Goal: Communication & Community: Answer question/provide support

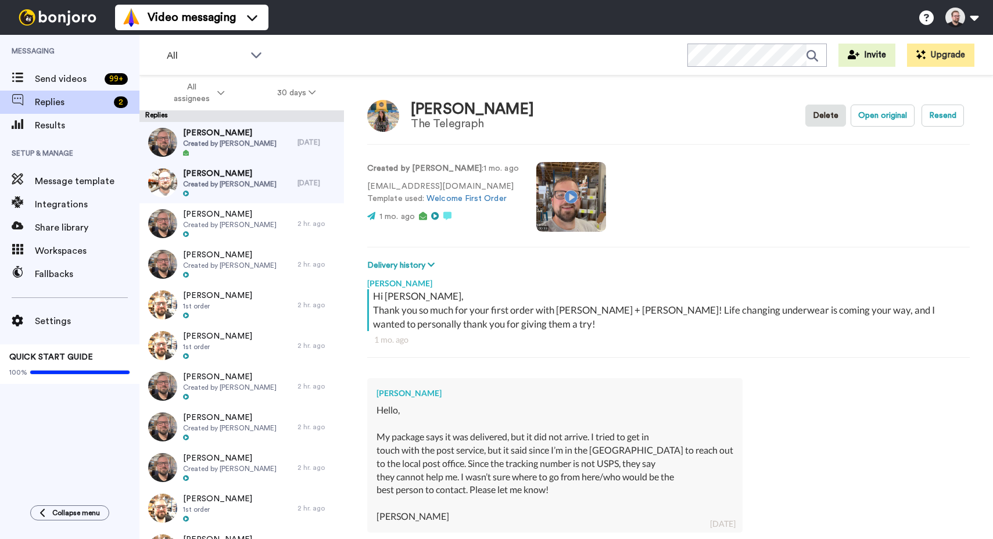
scroll to position [140, 0]
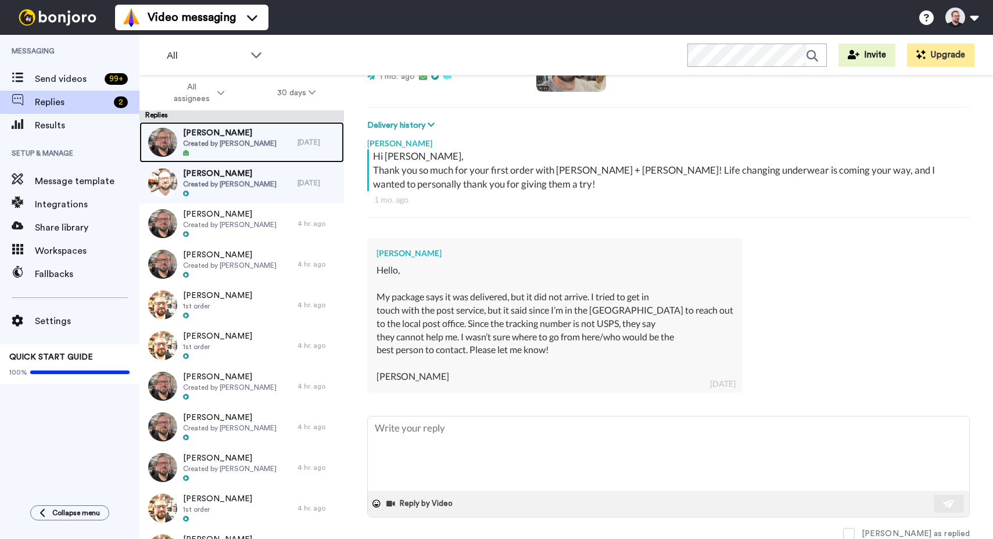
click at [239, 145] on span "Created by [PERSON_NAME]" at bounding box center [230, 143] width 94 height 9
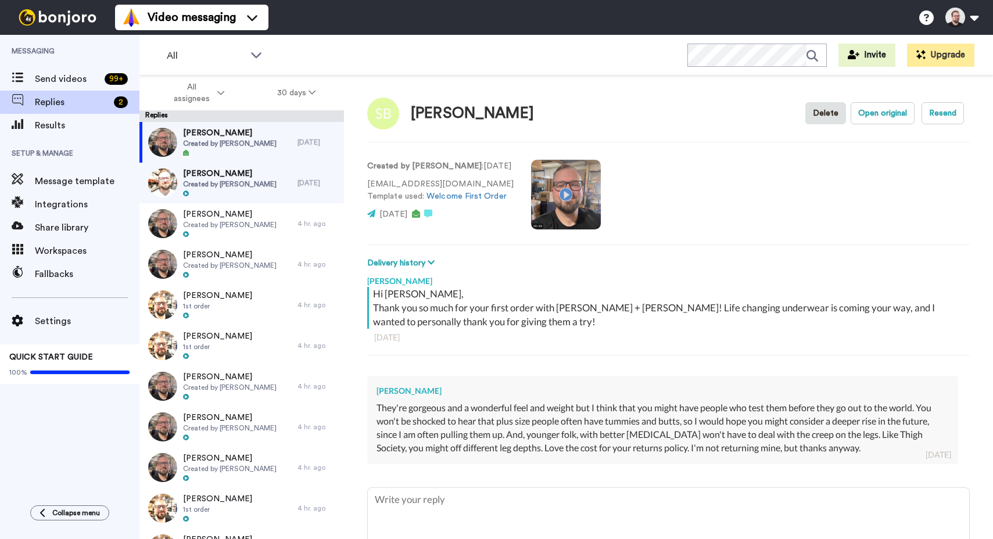
scroll to position [74, 0]
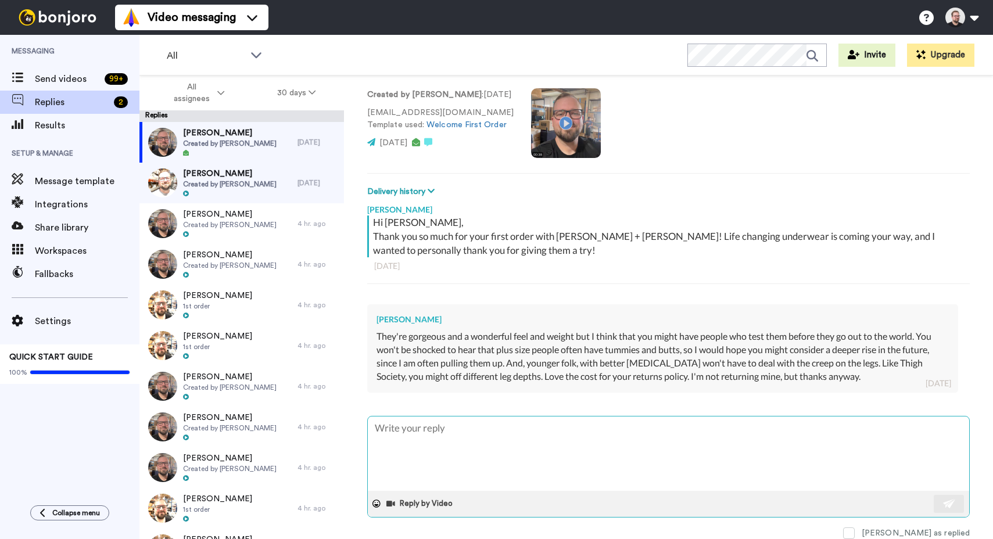
click at [548, 428] on textarea at bounding box center [668, 454] width 601 height 74
type textarea "x"
type textarea "H"
type textarea "x"
type textarea "He"
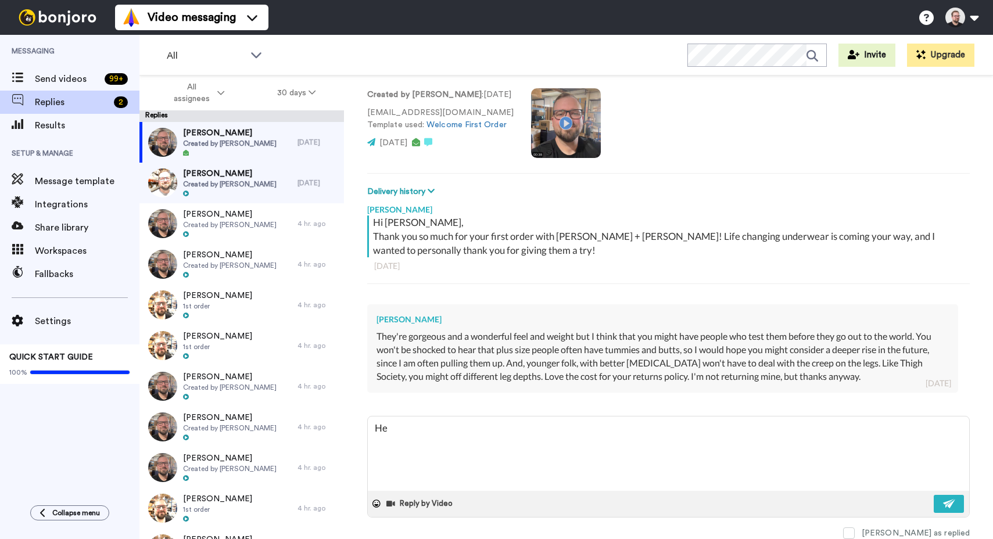
type textarea "x"
type textarea "Hey"
type textarea "x"
type textarea "Hey S"
type textarea "x"
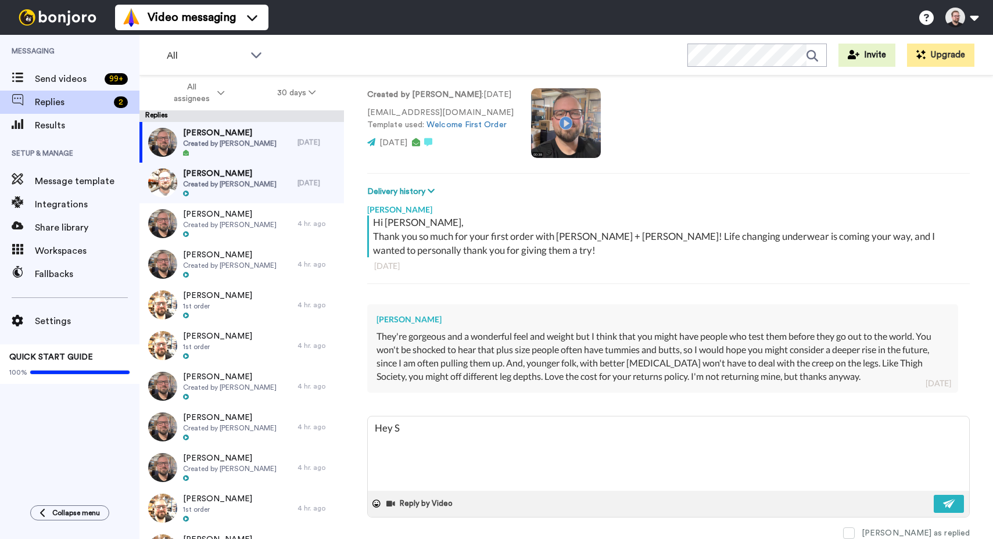
type textarea "Hey [PERSON_NAME]"
type textarea "x"
type textarea "Hey Sha"
type textarea "x"
type textarea "Hey [PERSON_NAME]"
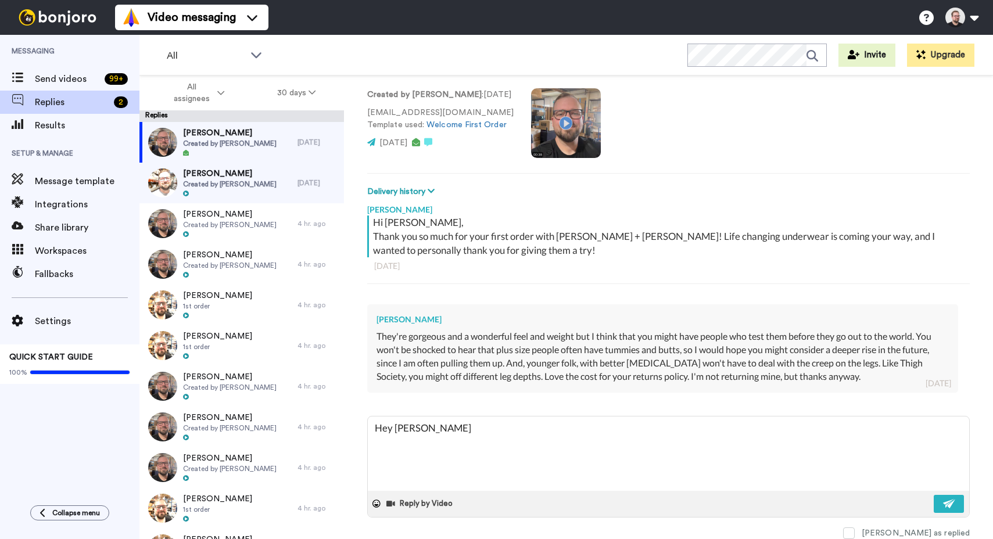
type textarea "x"
type textarea "Hey [PERSON_NAME]"
type textarea "x"
type textarea "Hey [PERSON_NAME],"
type textarea "x"
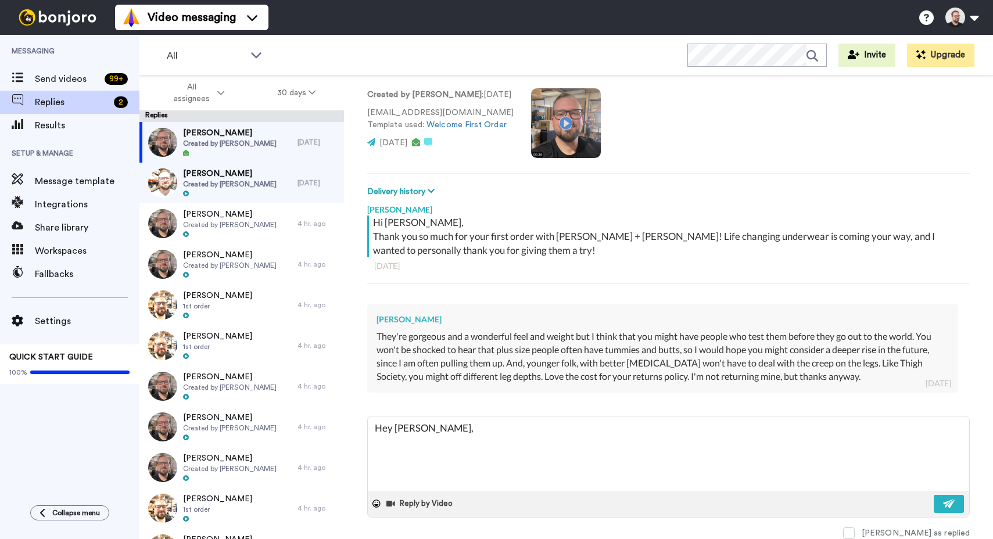
type textarea "Hey [PERSON_NAME],"
type textarea "x"
type textarea "Hey [PERSON_NAME],"
type textarea "x"
type textarea "Hey [PERSON_NAME],"
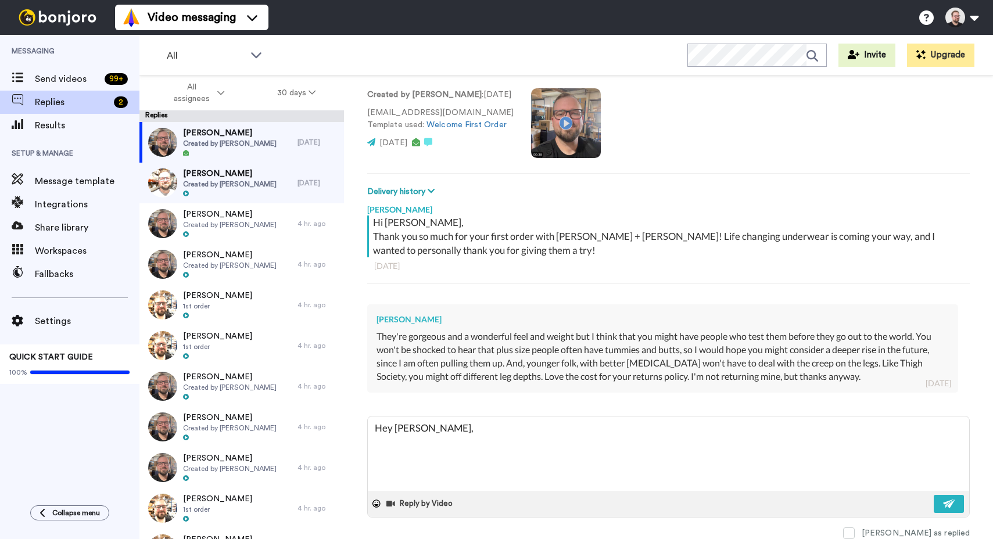
type textarea "x"
type textarea "Hey [PERSON_NAME], I"
type textarea "x"
type textarea "Hey [PERSON_NAME], I'"
type textarea "x"
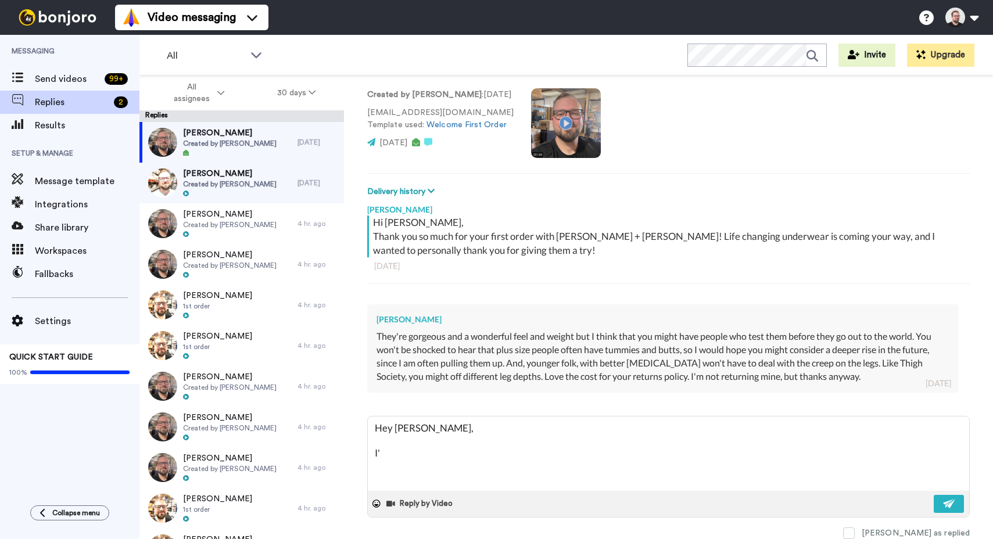
type textarea "Hey [PERSON_NAME], I'm"
type textarea "x"
type textarea "Hey [PERSON_NAME], I'm"
type textarea "x"
type textarea "Hey [PERSON_NAME], I'm h"
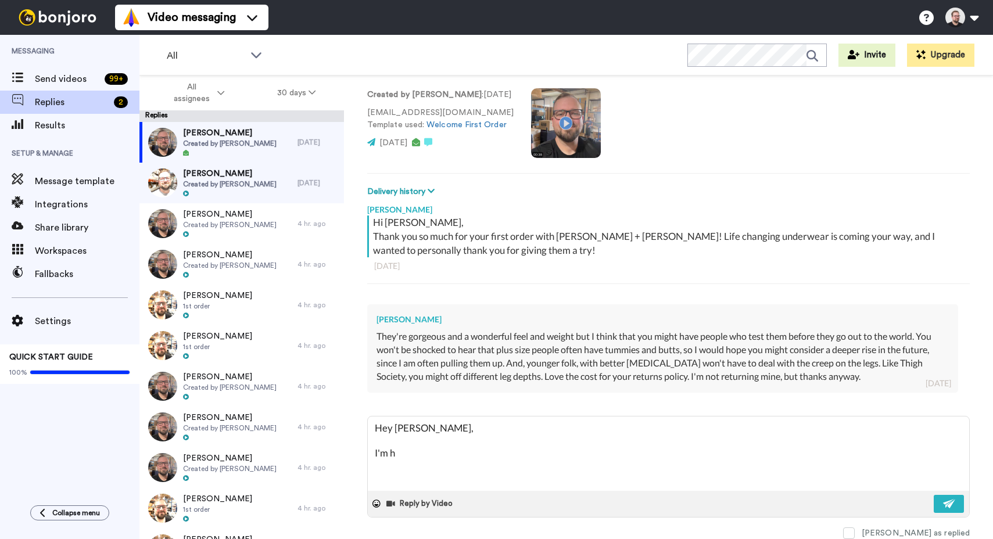
type textarea "x"
type textarea "Hey [PERSON_NAME], I'm ha"
type textarea "x"
type textarea "Hey [PERSON_NAME], I'm hap"
type textarea "x"
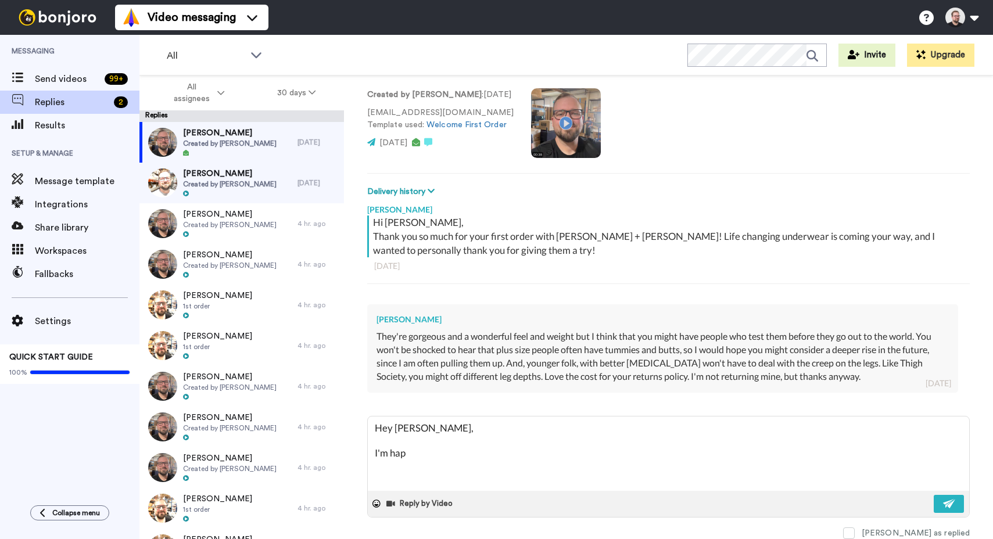
type textarea "Hey [PERSON_NAME], I'm happ"
type textarea "x"
type textarea "Hey [PERSON_NAME], I'm happy"
type textarea "x"
type textarea "Hey [PERSON_NAME], I'm happy"
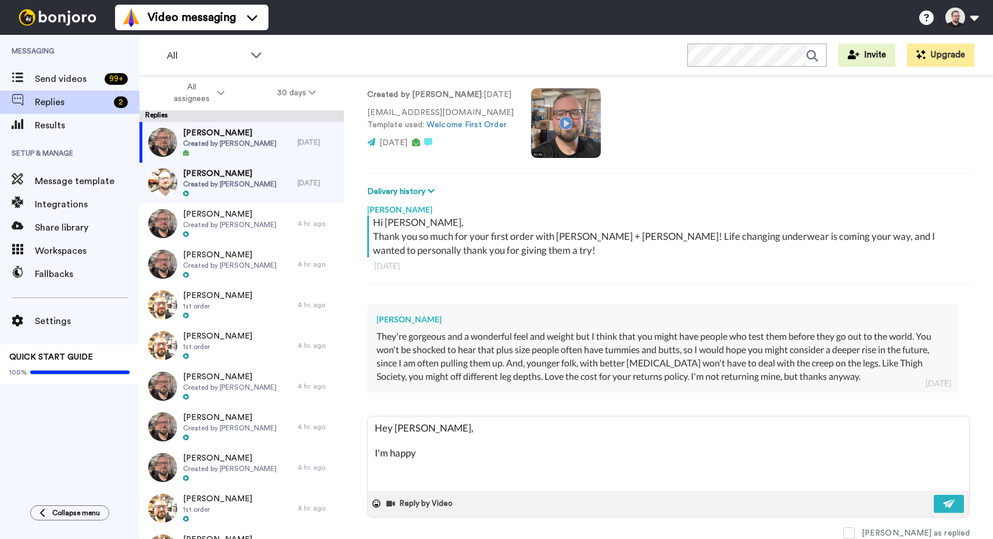
type textarea "x"
type textarea "Hey [PERSON_NAME], I'm happy t"
type textarea "x"
type textarea "Hey [PERSON_NAME], I'm happy to"
type textarea "x"
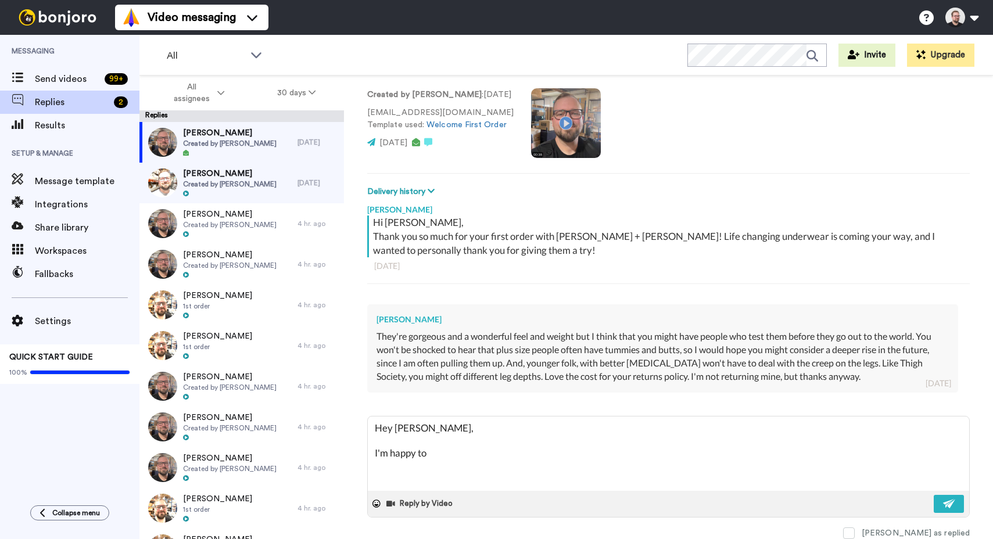
type textarea "Hey [PERSON_NAME], I'm happy to"
type textarea "x"
type textarea "Hey [PERSON_NAME], I'm happy to h"
type textarea "x"
type textarea "Hey [PERSON_NAME], I'm happy to he"
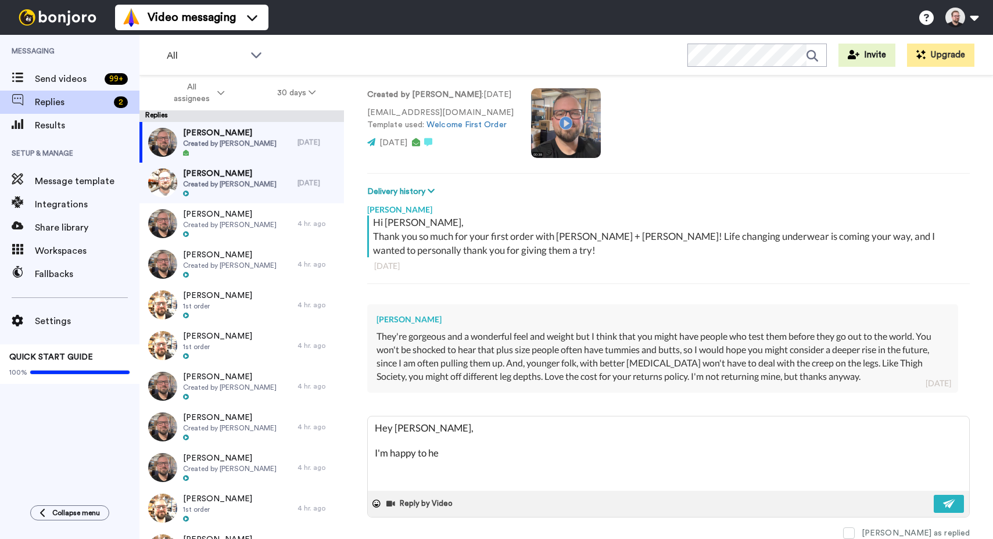
type textarea "x"
type textarea "Hey [PERSON_NAME], I'm happy to hea"
type textarea "x"
type textarea "Hey [PERSON_NAME], I'm happy to hear"
type textarea "x"
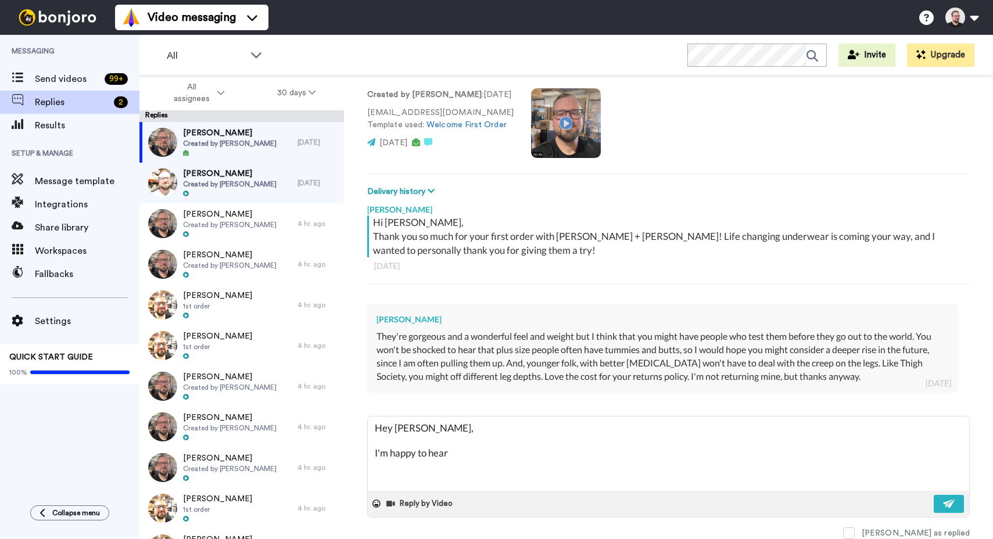
type textarea "Hey [PERSON_NAME], I'm happy to hear"
type textarea "x"
type textarea "Hey [PERSON_NAME], I'm happy to hear y"
type textarea "x"
type textarea "Hey [PERSON_NAME], I'm happy to hear yo"
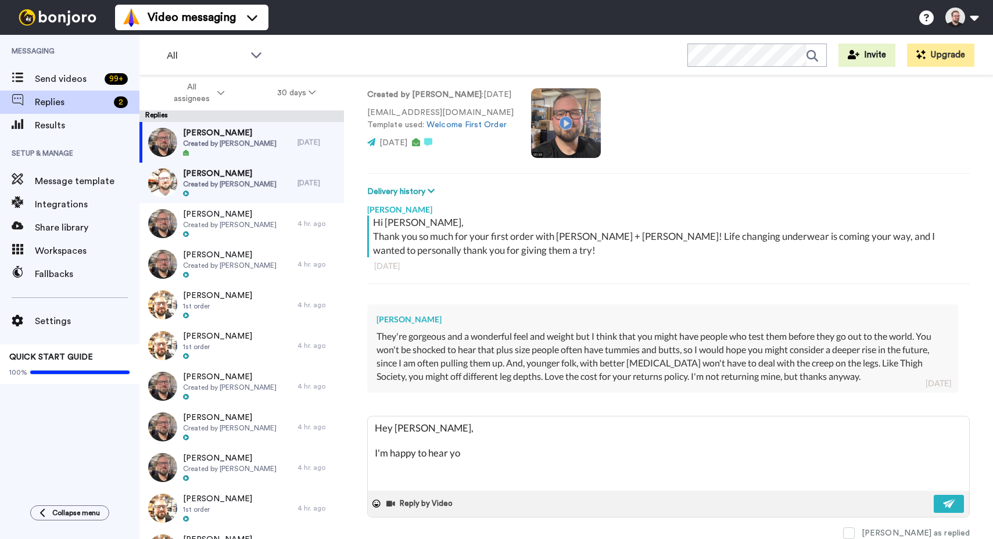
type textarea "x"
type textarea "Hey [PERSON_NAME], I'm happy to hear you"
type textarea "x"
type textarea "Hey [PERSON_NAME], I'm happy to hear you'r"
type textarea "x"
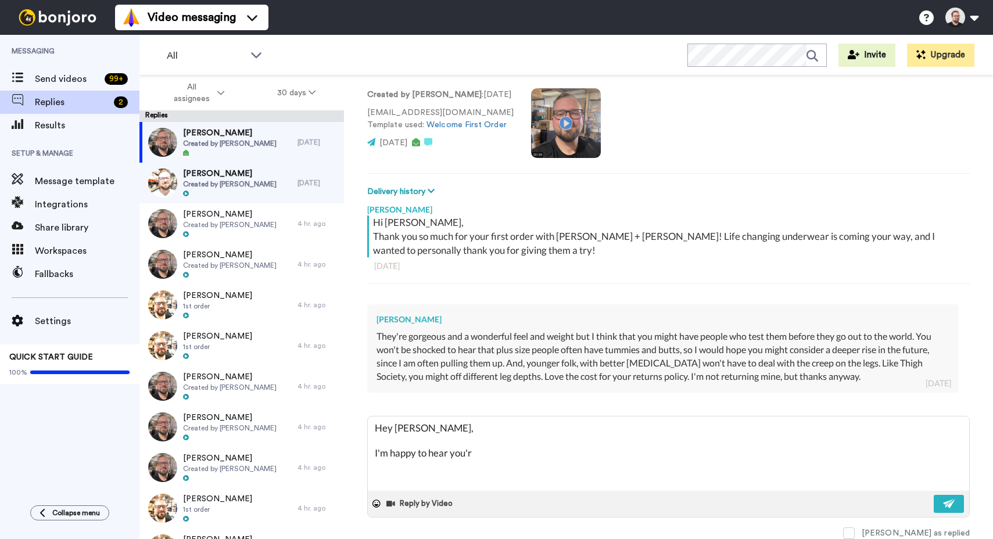
type textarea "Hey [PERSON_NAME], I'm happy to hear you're"
type textarea "x"
type textarea "Hey [PERSON_NAME], I'm happy to hear you're"
type textarea "x"
type textarea "Hey [PERSON_NAME], I'm happy to hear you're m"
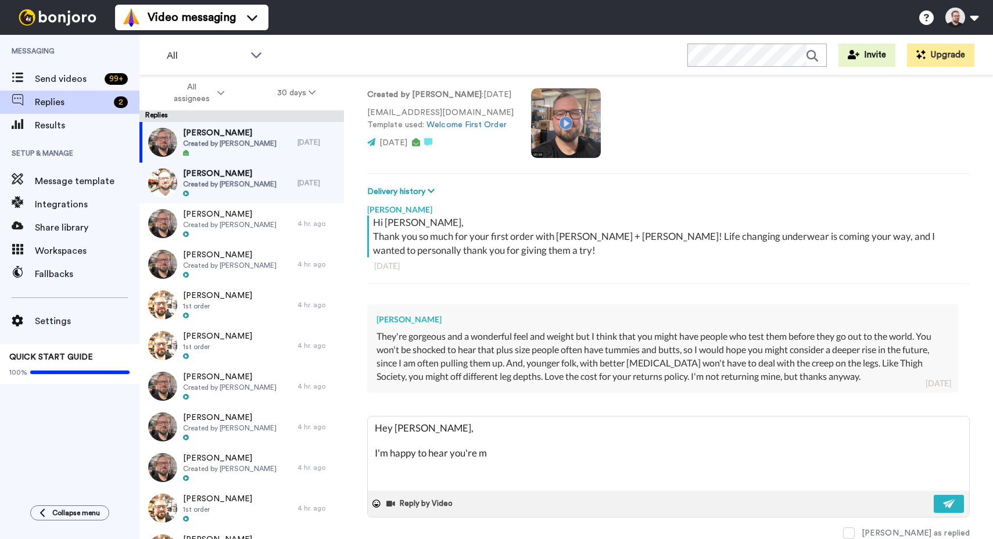
type textarea "x"
type textarea "Hey [PERSON_NAME], I'm happy to hear you're mo"
type textarea "x"
type textarea "Hey [PERSON_NAME], I'm happy to hear you're mos"
type textarea "x"
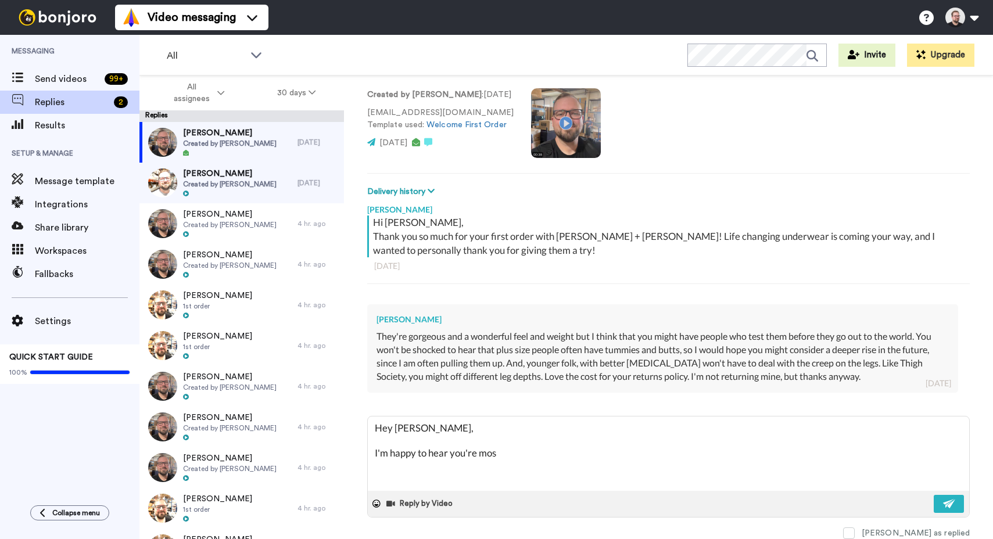
type textarea "Hey [PERSON_NAME], I'm happy to hear you're most"
type textarea "x"
type textarea "Hey [PERSON_NAME], I'm happy to hear you're mostl"
type textarea "x"
type textarea "Hey [PERSON_NAME], I'm happy to hear you're mostly"
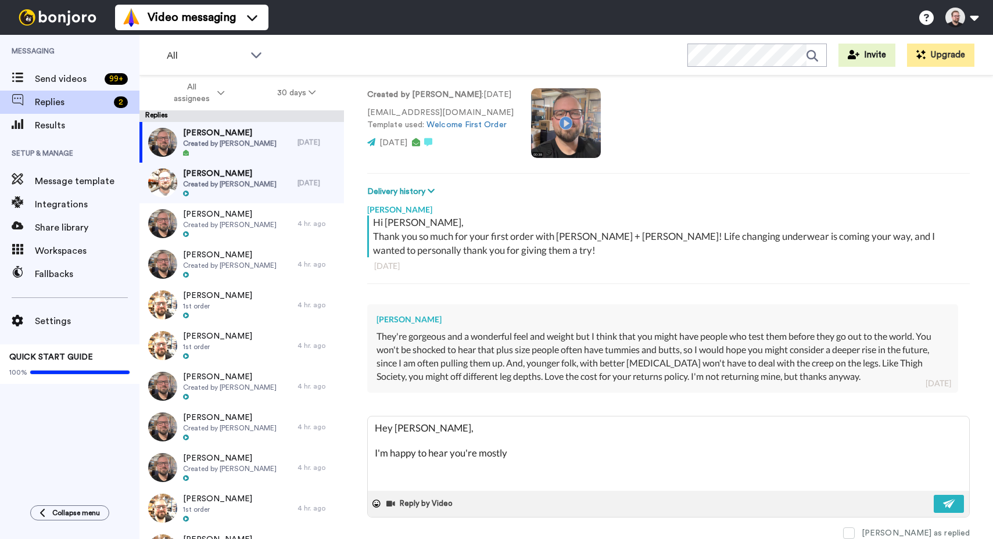
type textarea "x"
type textarea "Hey [PERSON_NAME], I'm happy to hear you're mostly"
type textarea "x"
type textarea "Hey [PERSON_NAME], I'm happy to hear you're mostly"
type textarea "x"
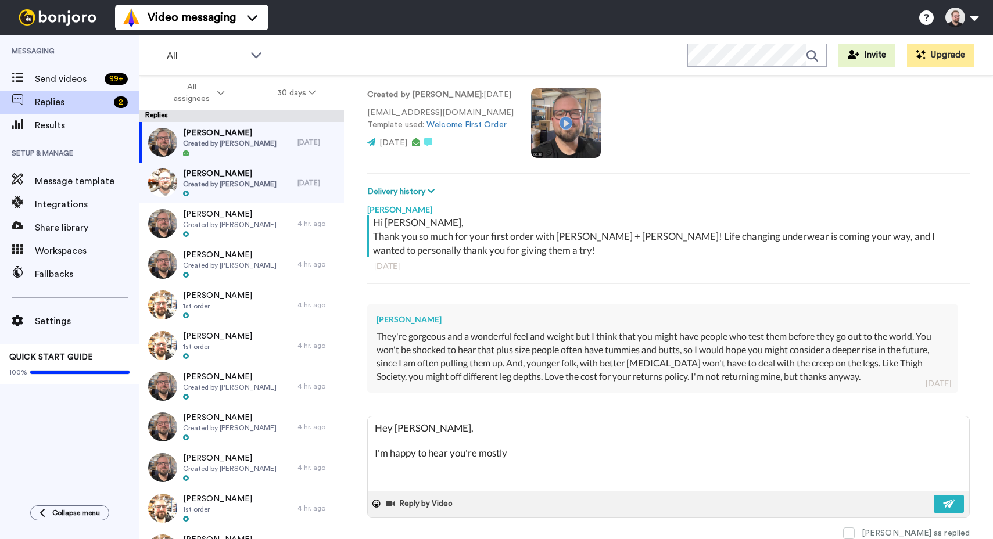
type textarea "Hey [PERSON_NAME], I'm happy to hear you're mostl"
type textarea "x"
type textarea "Hey [PERSON_NAME], I'm happy to hear you're most"
type textarea "x"
type textarea "Hey [PERSON_NAME], I'm happy to hear you're mos"
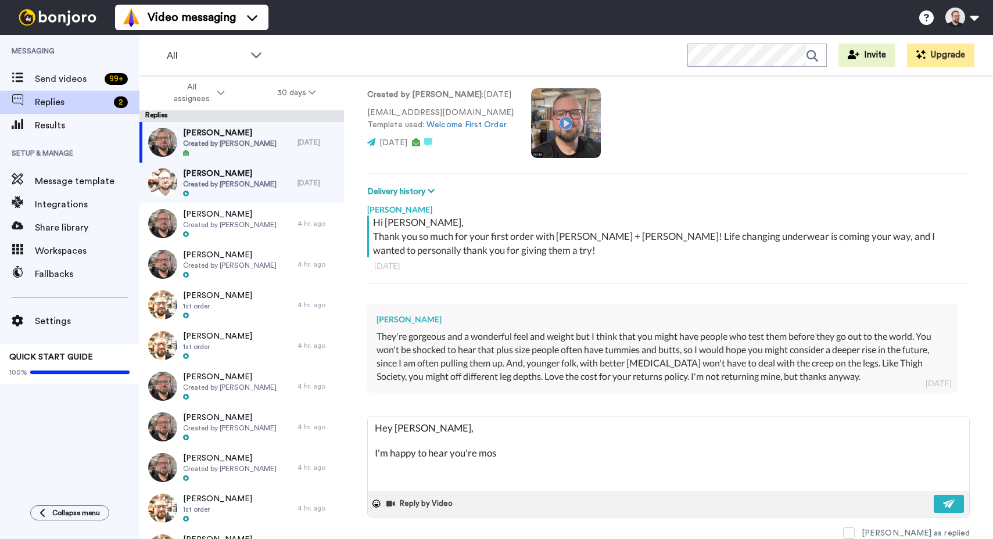
type textarea "x"
type textarea "Hey [PERSON_NAME], I'm happy to hear you're mo"
type textarea "x"
type textarea "Hey [PERSON_NAME], I'm happy to hear you're m"
type textarea "x"
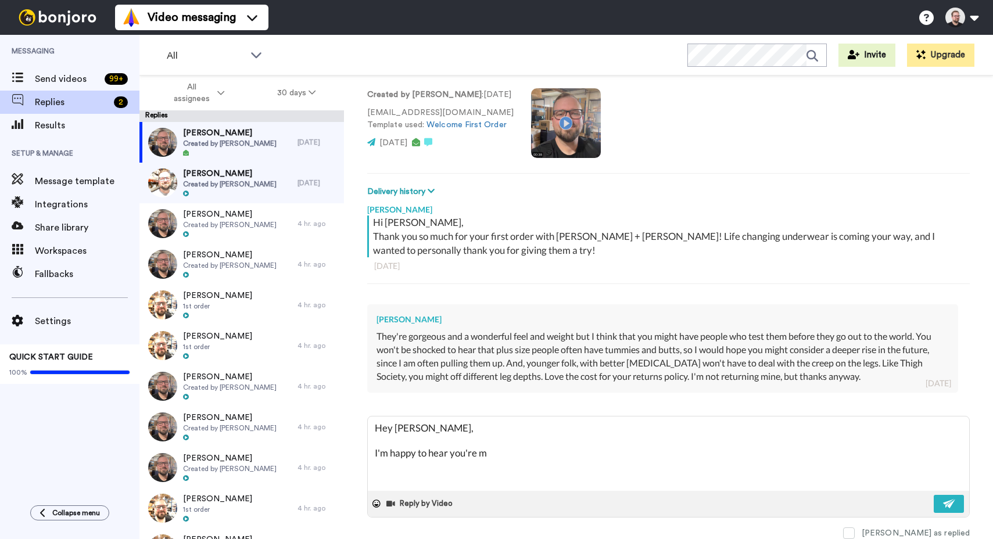
type textarea "Hey [PERSON_NAME], I'm happy to hear you're"
type textarea "x"
type textarea "Hey [PERSON_NAME], I'm happy to hear you're"
type textarea "x"
type textarea "Hey [PERSON_NAME], I'm happy to hear you'r"
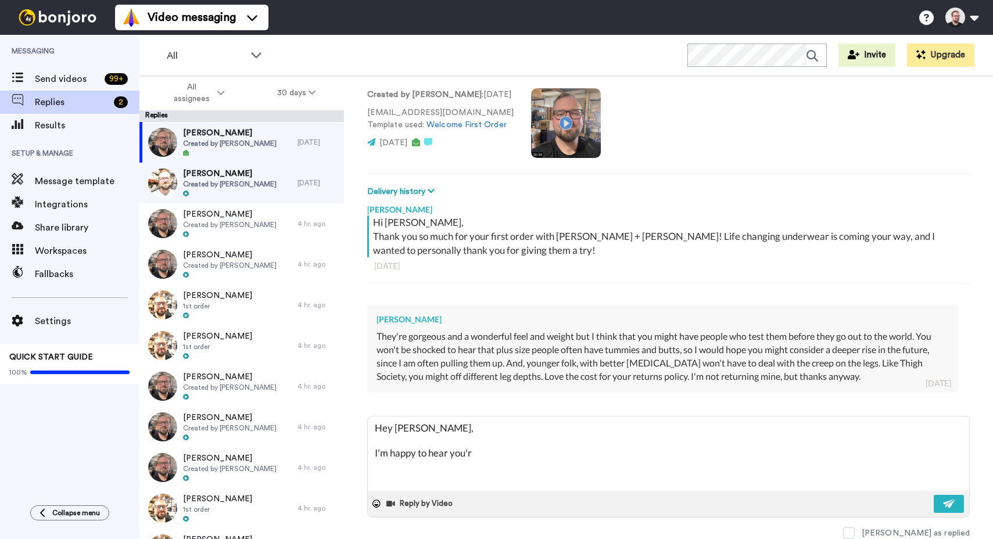
type textarea "x"
type textarea "Hey [PERSON_NAME], I'm happy to hear you'"
type textarea "x"
type textarea "Hey [PERSON_NAME], I'm happy to hear you"
type textarea "x"
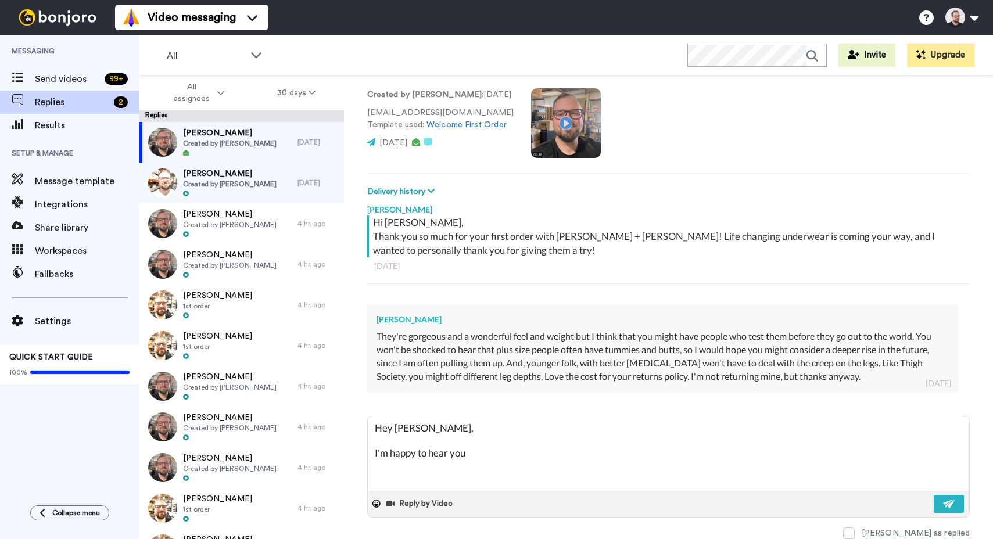
type textarea "Hey [PERSON_NAME], I'm happy to hear yo"
type textarea "x"
type textarea "Hey [PERSON_NAME], I'm happy to hear y"
type textarea "x"
type textarea "Hey [PERSON_NAME], I'm happy to hear"
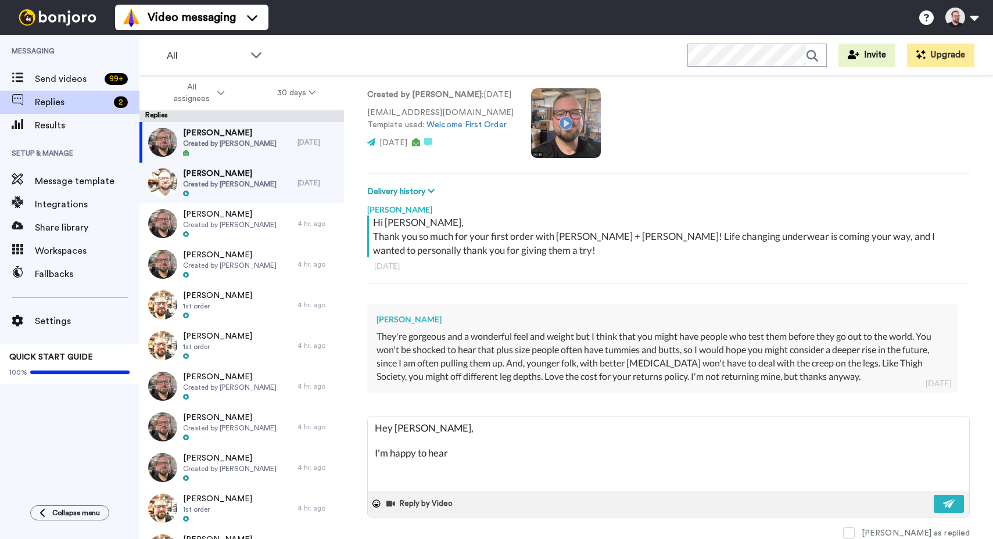
type textarea "x"
type textarea "Hey [PERSON_NAME], I'm happy to hear"
type textarea "x"
type textarea "Hey [PERSON_NAME], I'm happy to hea"
type textarea "x"
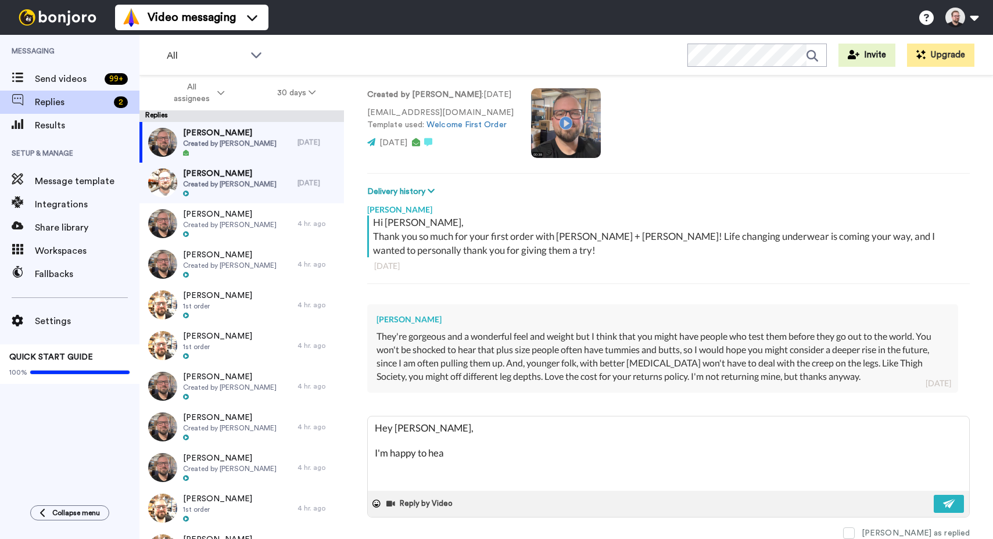
type textarea "Hey [PERSON_NAME], I'm happy to he"
type textarea "x"
type textarea "Hey [PERSON_NAME], I'm happy to h"
type textarea "x"
type textarea "Hey [PERSON_NAME], I'm happy to"
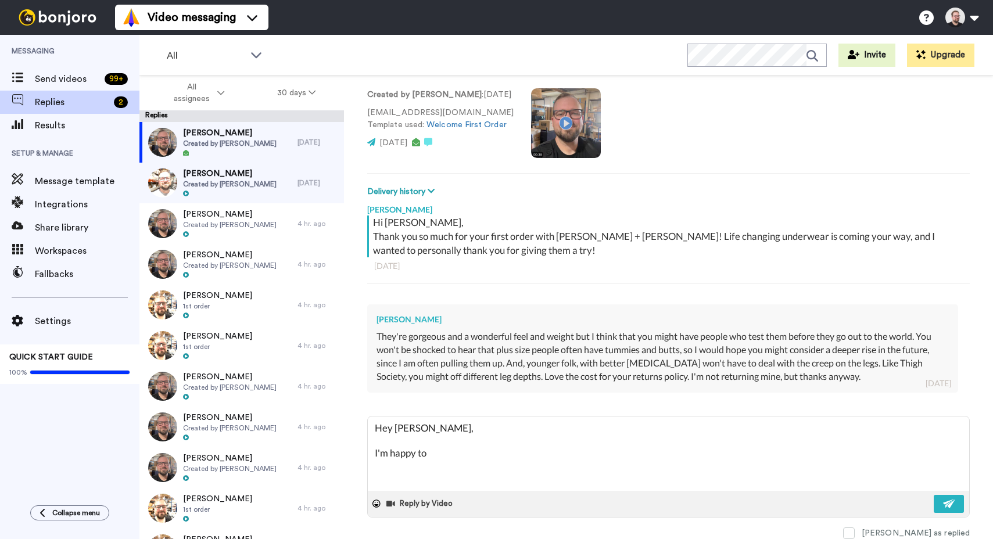
type textarea "x"
type textarea "Hey [PERSON_NAME], I'm happy to"
type textarea "x"
type textarea "Hey [PERSON_NAME], I'm happy t"
type textarea "x"
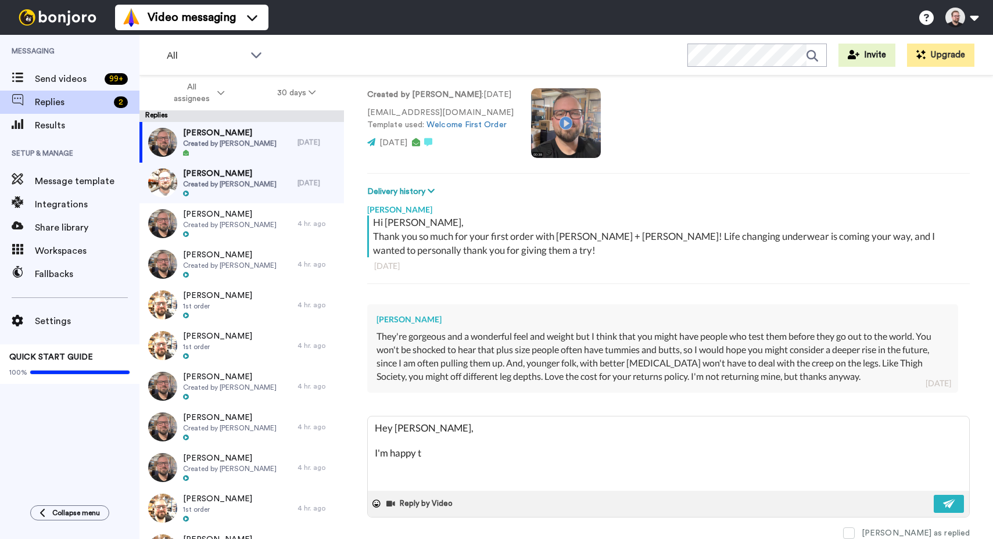
type textarea "Hey [PERSON_NAME], I'm happy"
type textarea "x"
type textarea "Hey [PERSON_NAME], I'm happy"
type textarea "x"
type textarea "Hey [PERSON_NAME], I'm happ"
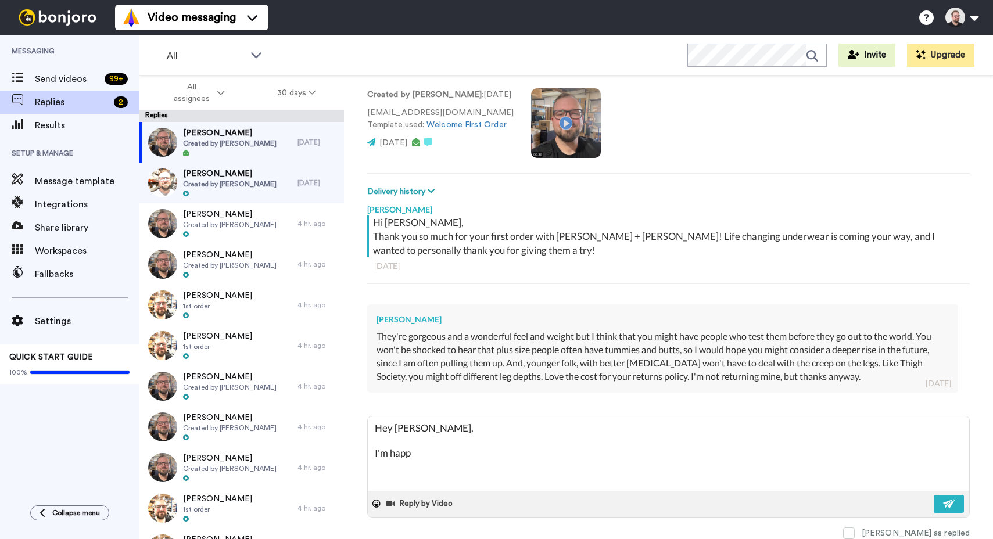
type textarea "x"
type textarea "Hey [PERSON_NAME], I'm hap"
type textarea "x"
type textarea "Hey [PERSON_NAME], I'm ha"
type textarea "x"
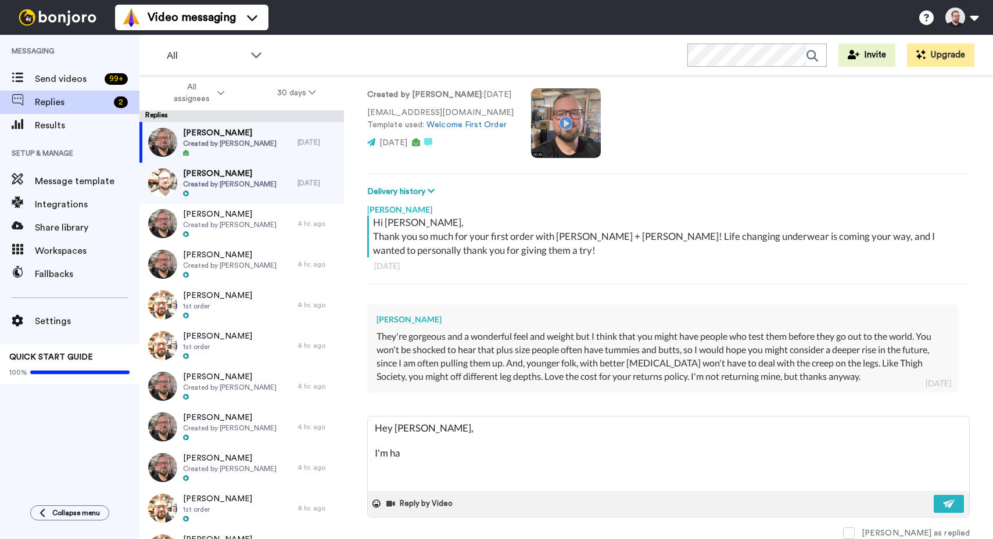
type textarea "Hey [PERSON_NAME], I'm h"
type textarea "x"
type textarea "Hey [PERSON_NAME], I'm"
type textarea "x"
type textarea "Hey [PERSON_NAME], I'm"
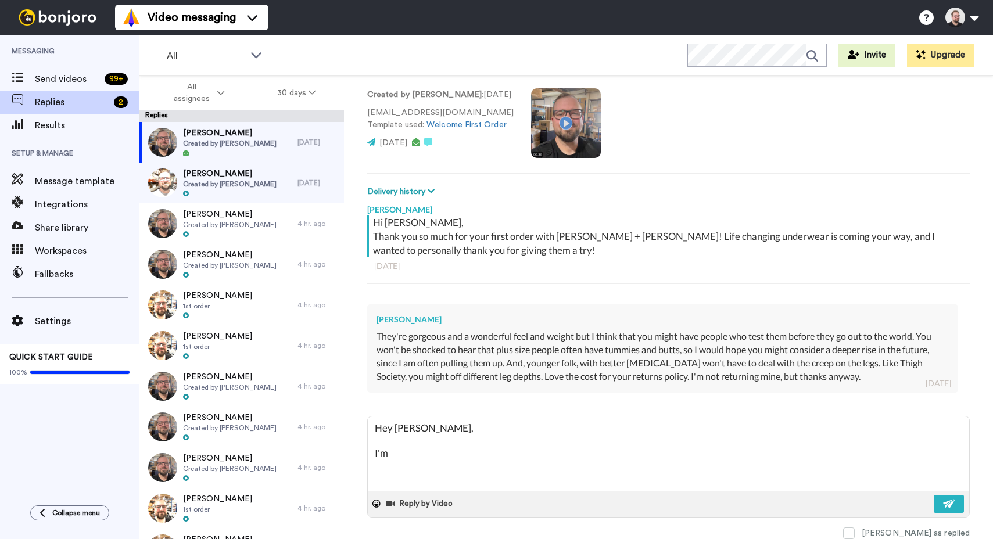
type textarea "x"
type textarea "Hey [PERSON_NAME], I'"
type textarea "x"
type textarea "Hey [PERSON_NAME], I"
type textarea "x"
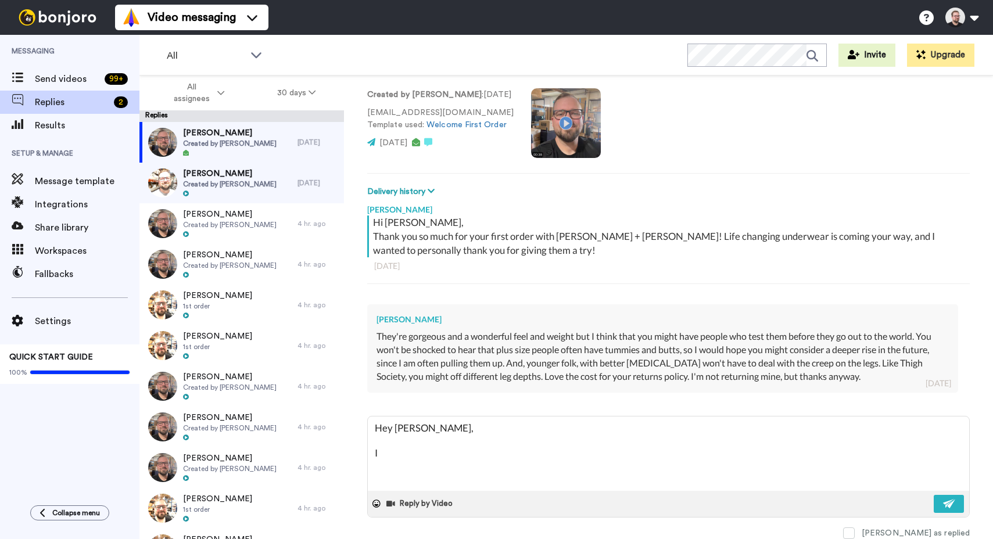
type textarea "Hey [PERSON_NAME],"
type textarea "x"
type textarea "Hey [PERSON_NAME], Th"
type textarea "x"
type textarea "Hey [PERSON_NAME], Tha"
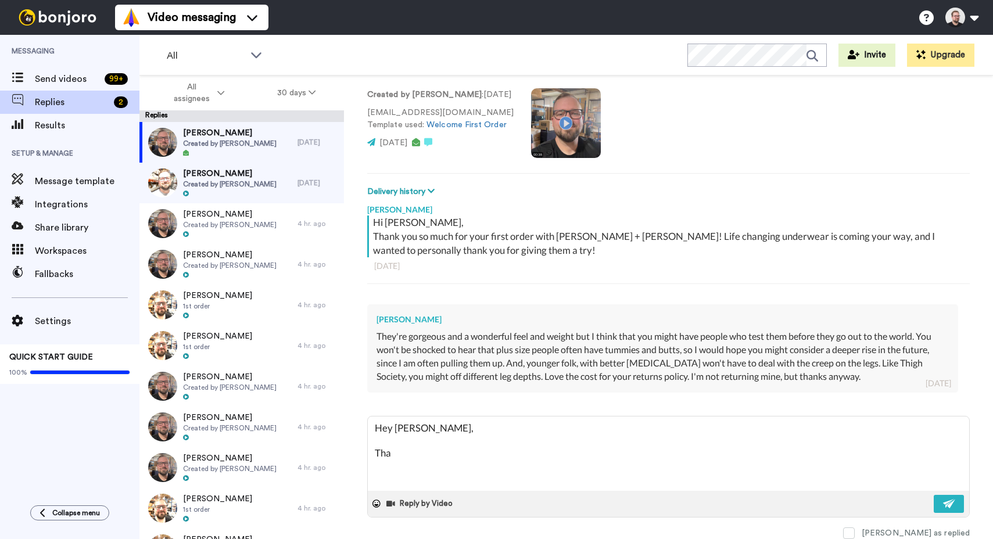
type textarea "x"
type textarea "Hey [PERSON_NAME], Than"
type textarea "x"
type textarea "Hey [PERSON_NAME], Thank"
type textarea "x"
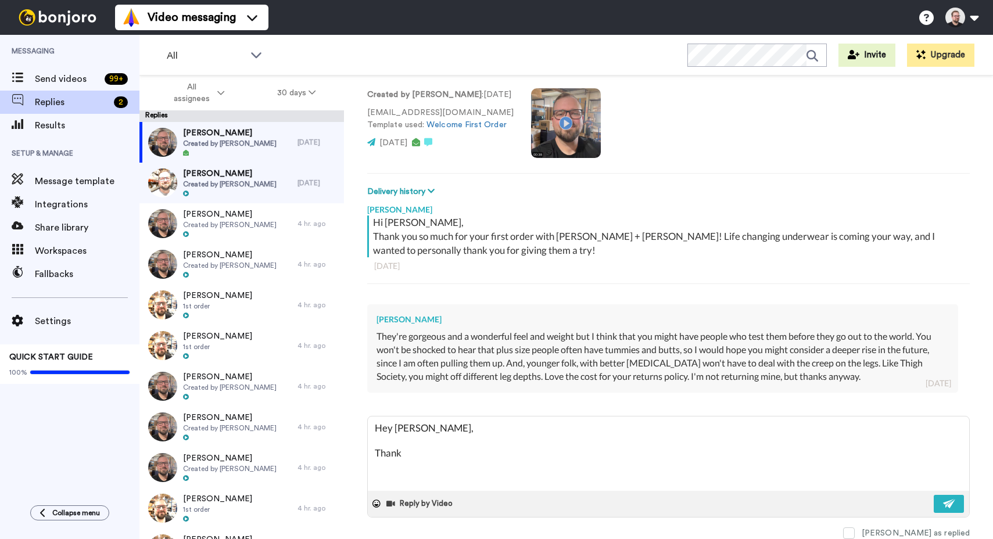
type textarea "Hey [PERSON_NAME], Thank"
type textarea "x"
type textarea "Hey [PERSON_NAME], Thank y"
type textarea "x"
type textarea "Hey [PERSON_NAME], Thank yo"
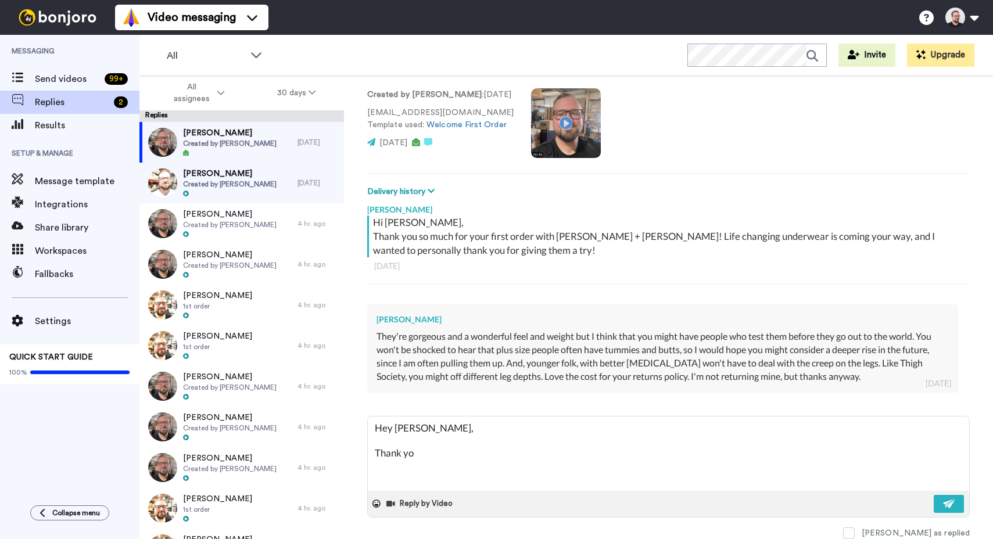
type textarea "x"
type textarea "Hey [PERSON_NAME], Thank you"
type textarea "x"
type textarea "Hey [PERSON_NAME], Thank you s"
type textarea "x"
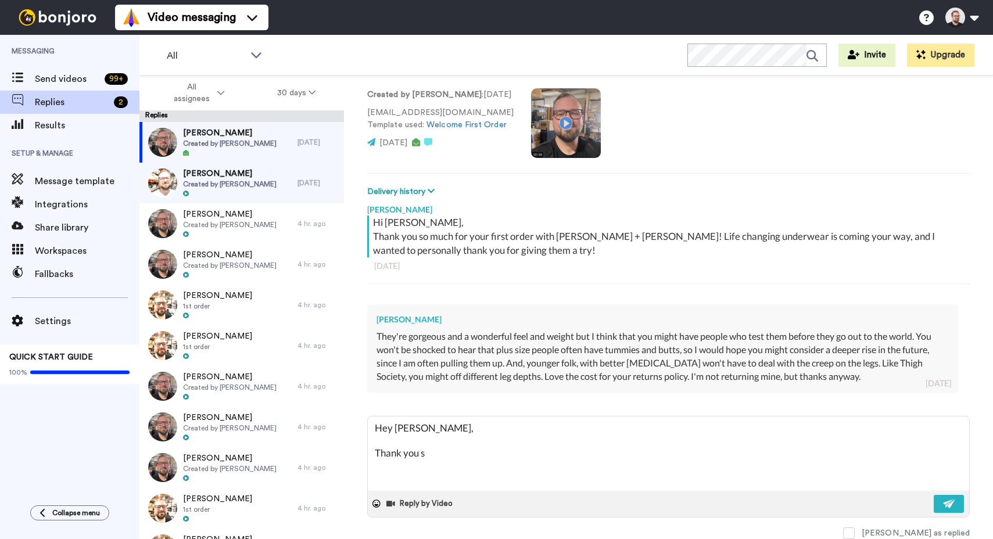
type textarea "Hey [PERSON_NAME], Thank you so"
type textarea "x"
type textarea "Hey [PERSON_NAME], Thank you so"
type textarea "x"
type textarea "Hey [PERSON_NAME], Thank you so m"
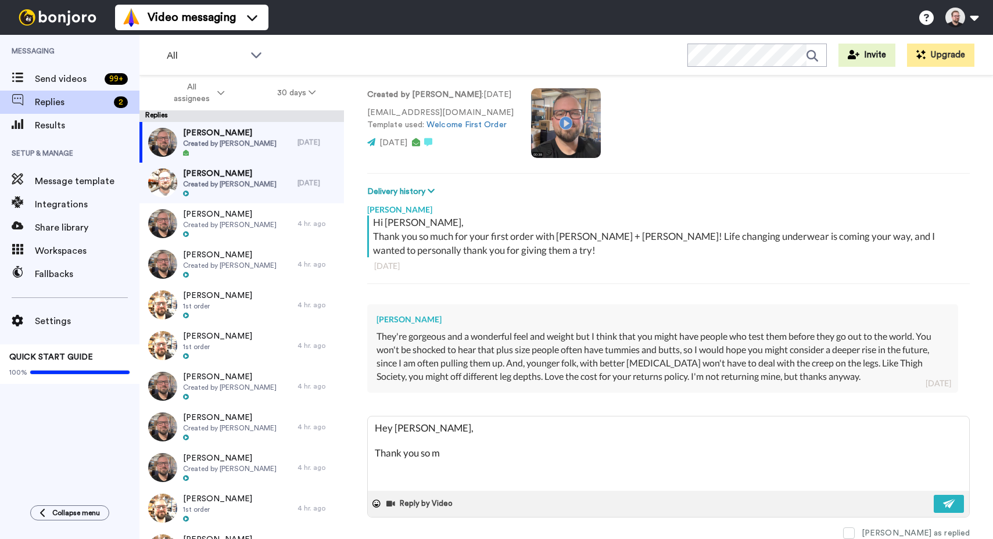
type textarea "x"
type textarea "Hey [PERSON_NAME], Thank you so mu"
type textarea "x"
type textarea "Hey [PERSON_NAME], Thank you so muc"
type textarea "x"
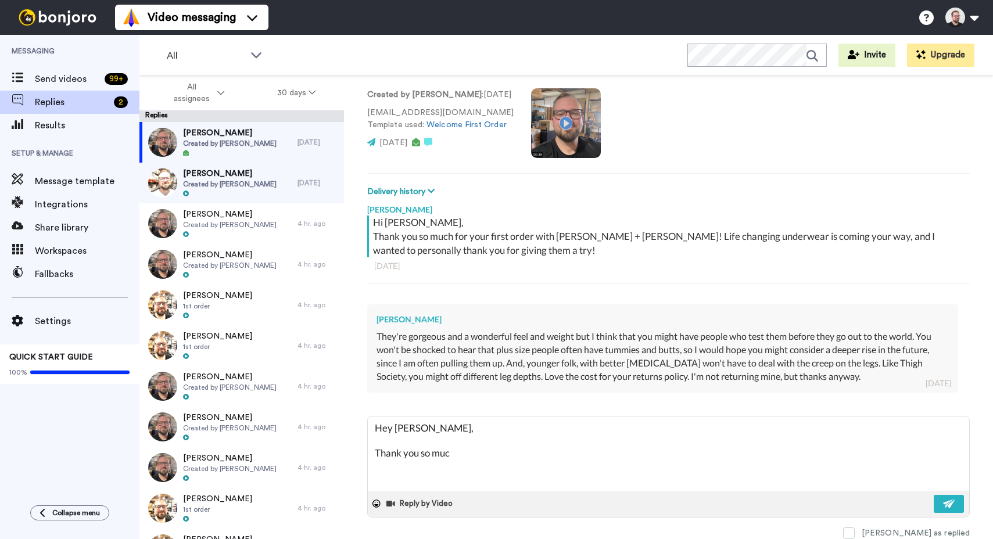
type textarea "Hey [PERSON_NAME], Thank you so much"
type textarea "x"
type textarea "Hey [PERSON_NAME], Thank you so much"
type textarea "x"
type textarea "Hey [PERSON_NAME], Thank you so much fo"
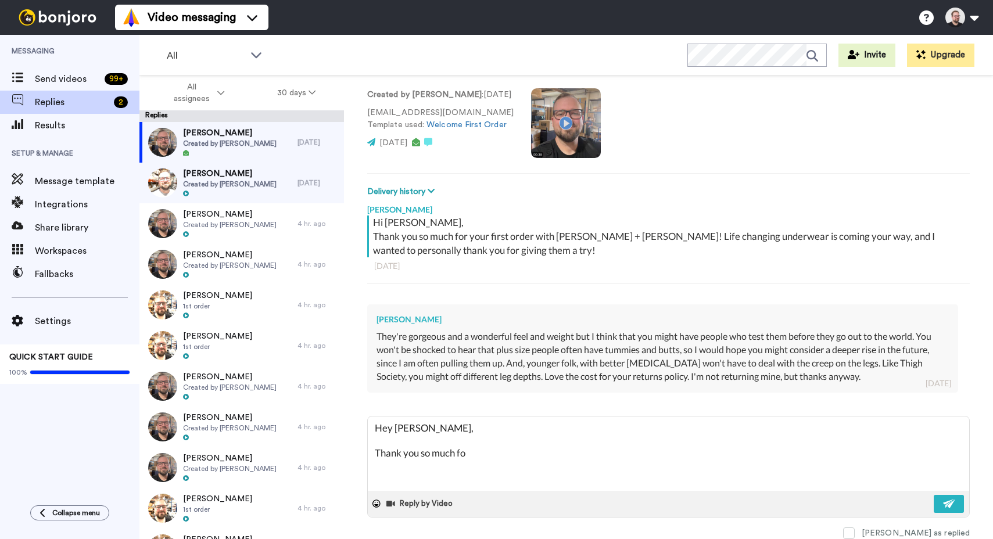
type textarea "x"
type textarea "Hey [PERSON_NAME], Thank you so much for"
type textarea "x"
type textarea "Hey [PERSON_NAME], Thank you so much for"
type textarea "x"
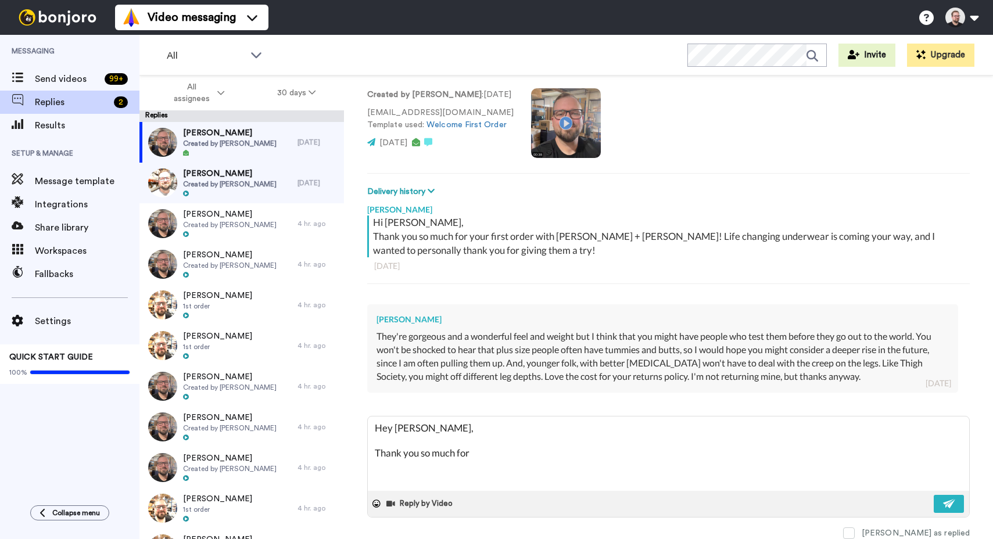
type textarea "Hey [PERSON_NAME], Thank you so much for t"
type textarea "x"
type textarea "Hey [PERSON_NAME], Thank you so much for th"
type textarea "x"
type textarea "Hey [PERSON_NAME], Thank you so much for the"
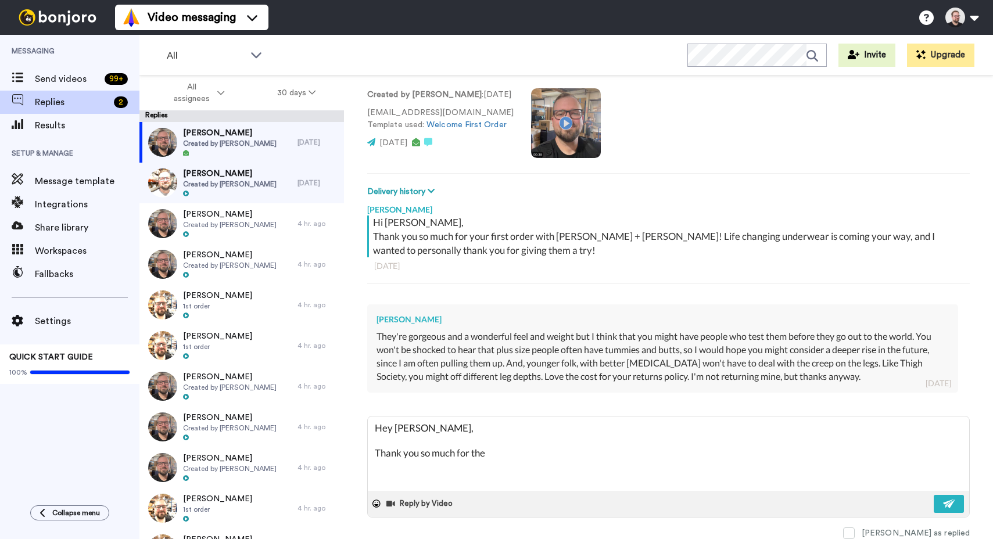
type textarea "x"
type textarea "Hey [PERSON_NAME], Thank you so much for the"
type textarea "x"
type textarea "Hey [PERSON_NAME], Thank you so much for the f"
type textarea "x"
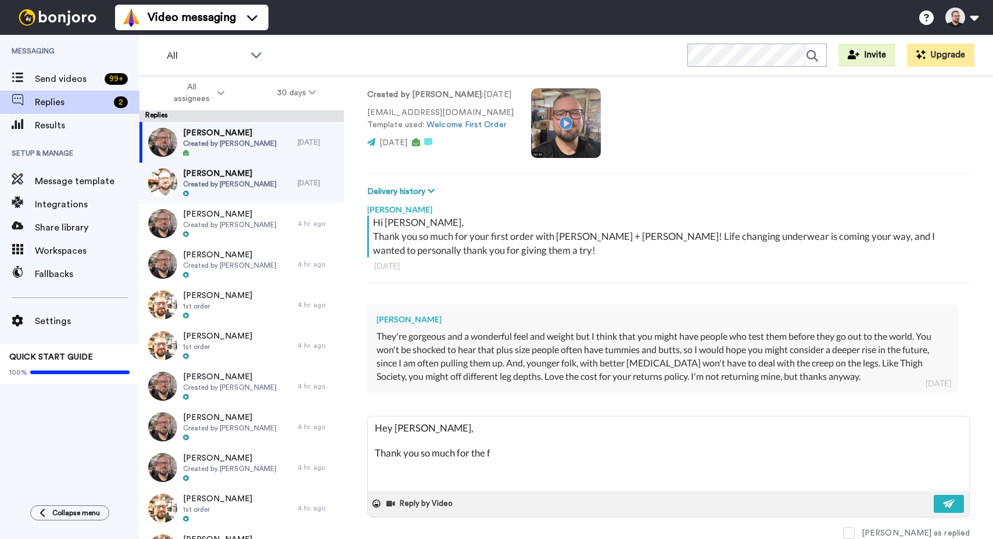
type textarea "Hey [PERSON_NAME], Thank you so much for the fe"
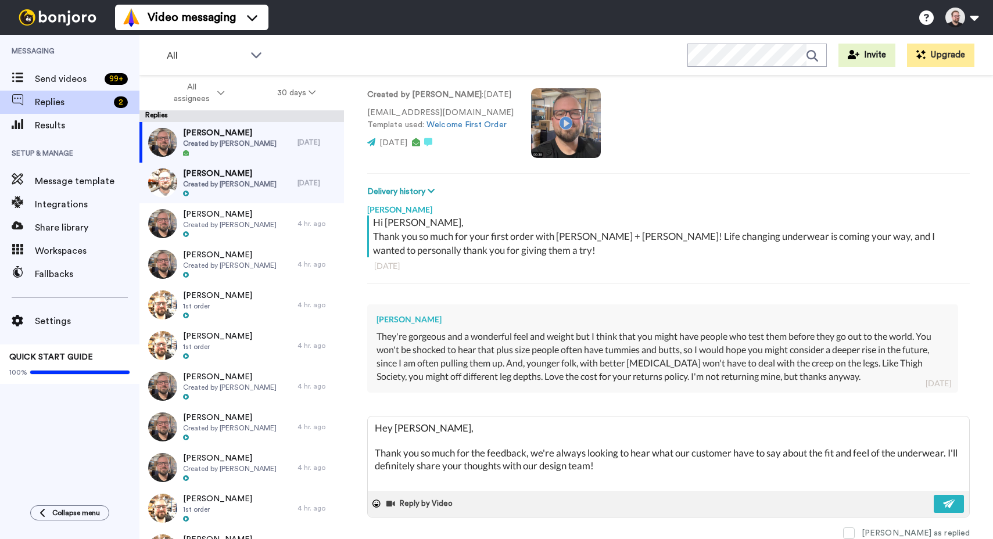
scroll to position [6, 0]
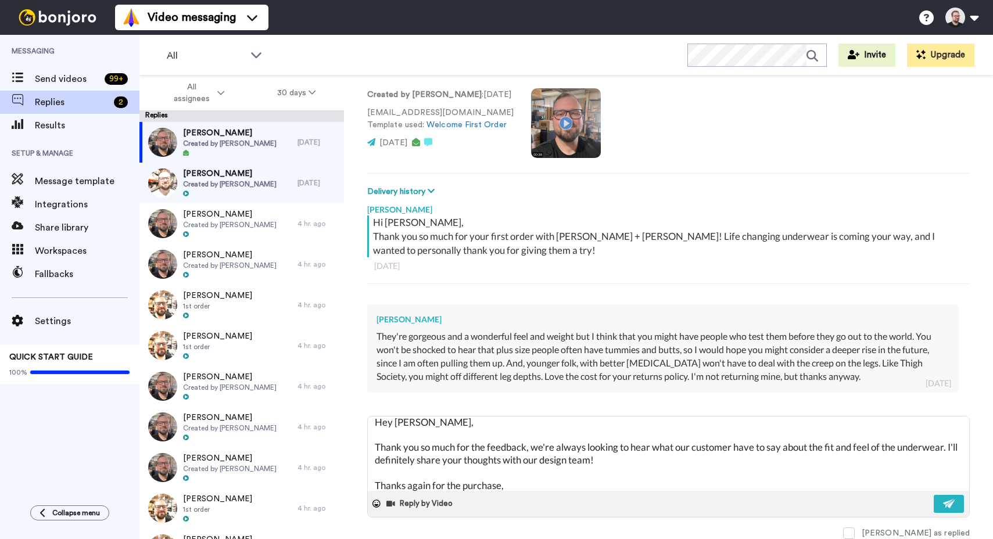
paste textarea "I hope you have a great rest of your week!"
click at [947, 505] on button at bounding box center [949, 504] width 30 height 18
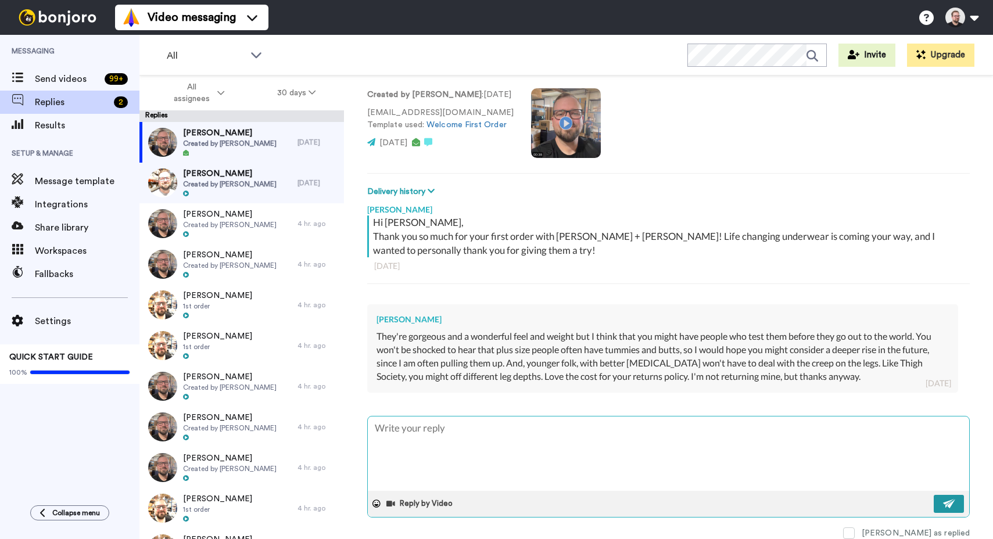
scroll to position [0, 0]
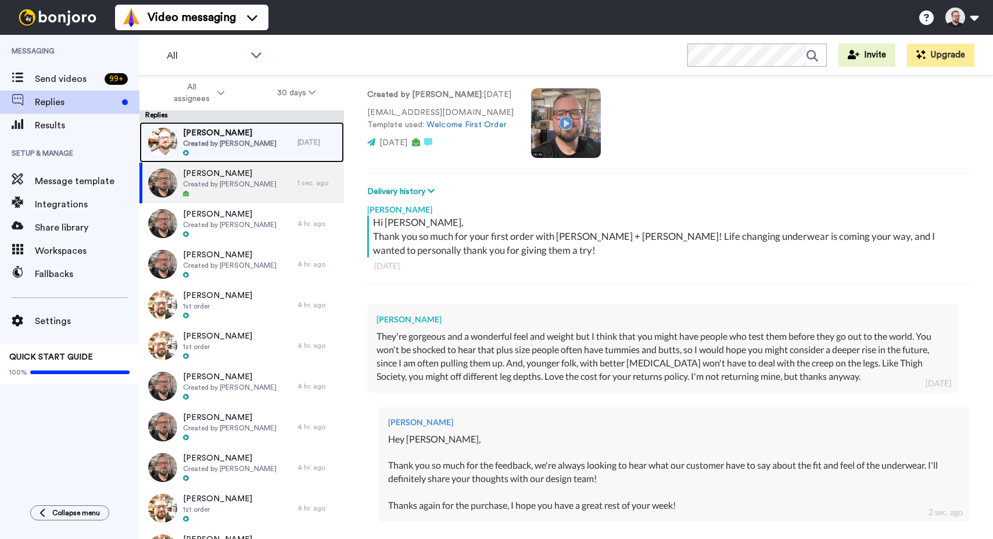
click at [214, 135] on span "[PERSON_NAME]" at bounding box center [230, 133] width 94 height 12
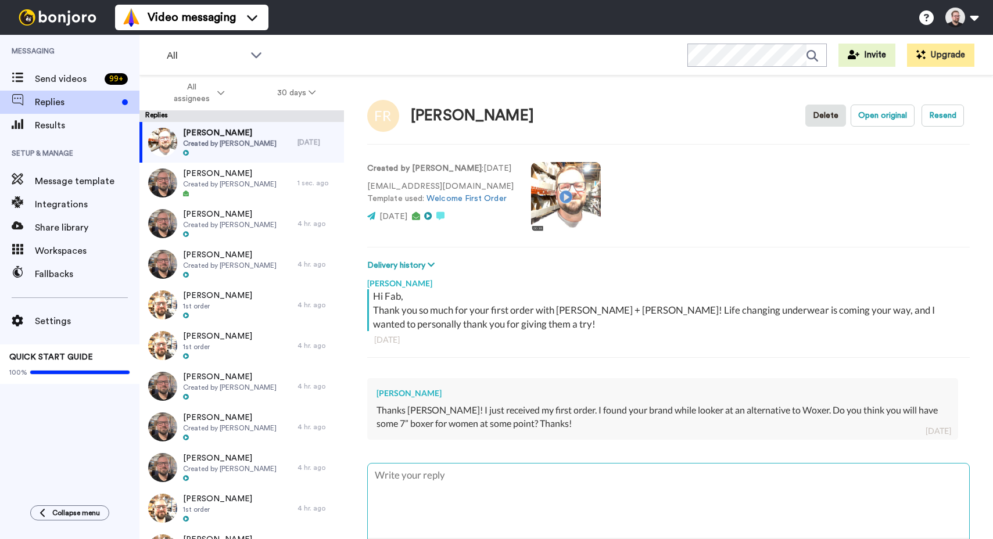
click at [553, 475] on textarea at bounding box center [668, 501] width 601 height 74
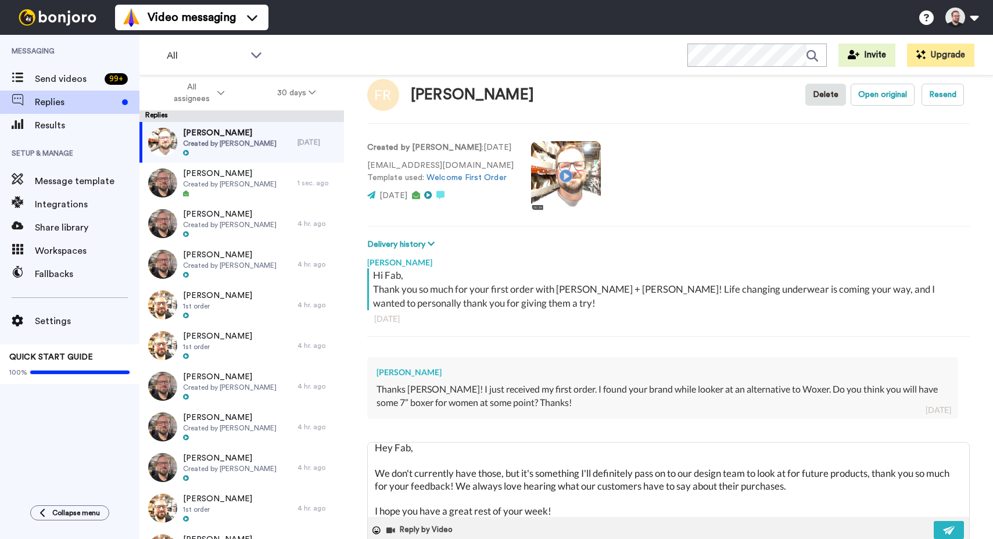
scroll to position [47, 0]
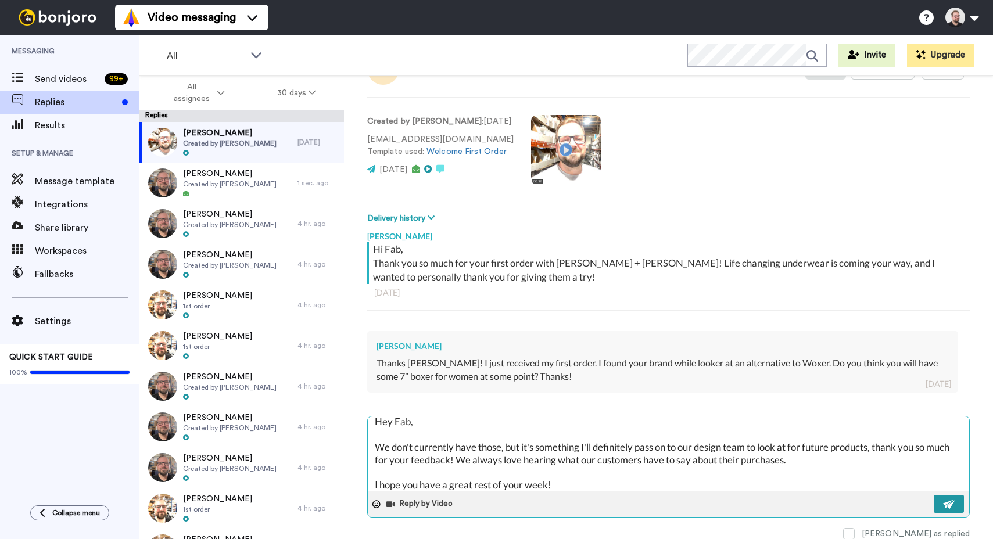
click at [946, 507] on img at bounding box center [949, 504] width 13 height 9
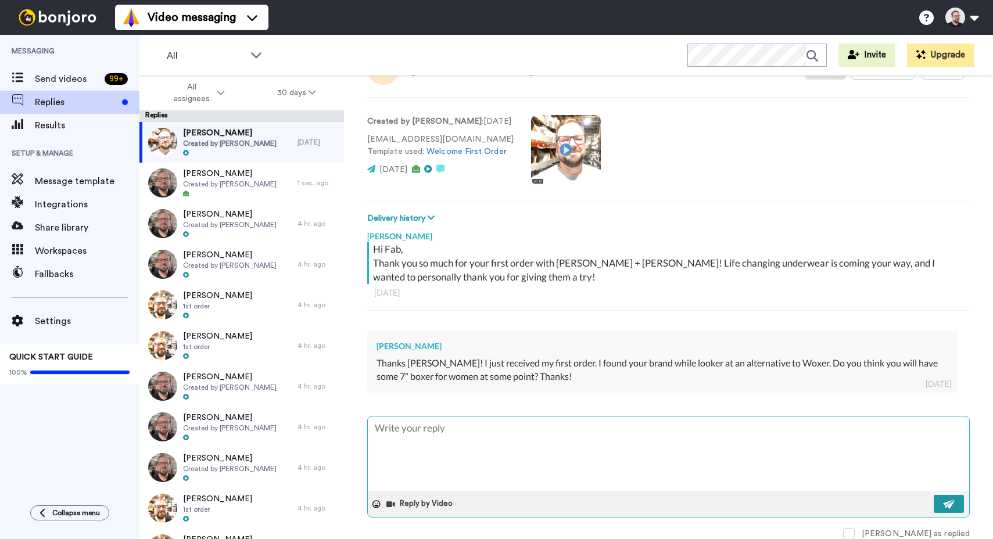
scroll to position [0, 0]
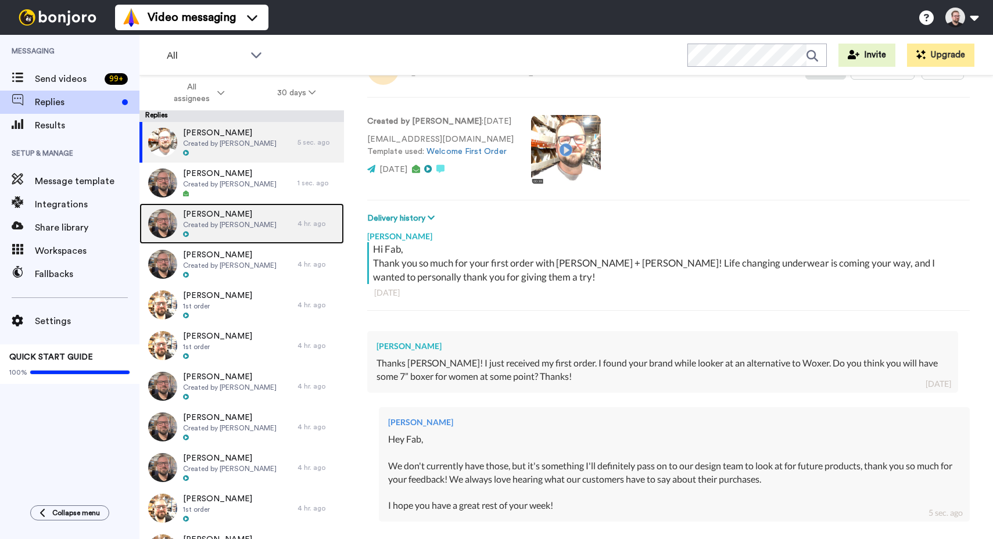
click at [233, 213] on span "[PERSON_NAME]" at bounding box center [230, 215] width 94 height 12
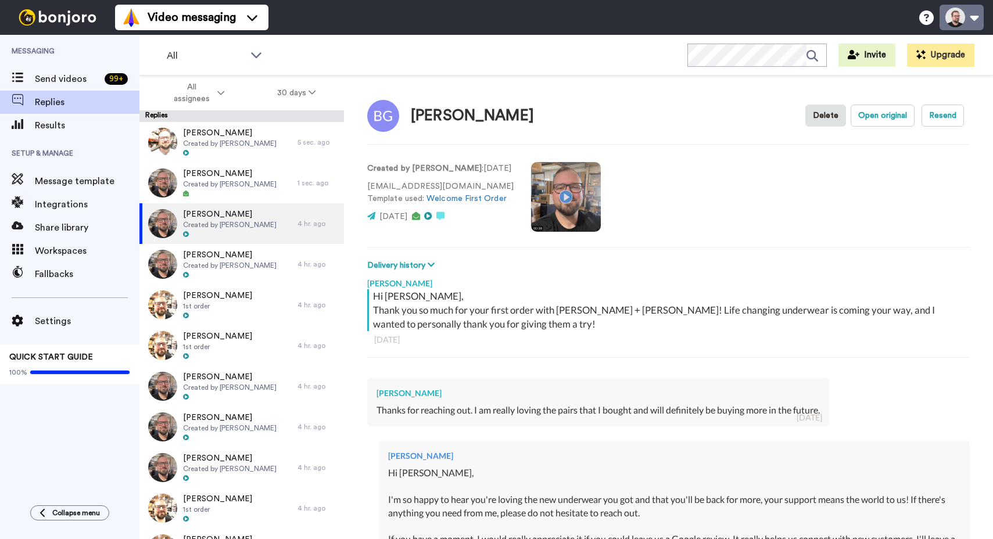
click at [974, 23] on button at bounding box center [961, 18] width 44 height 26
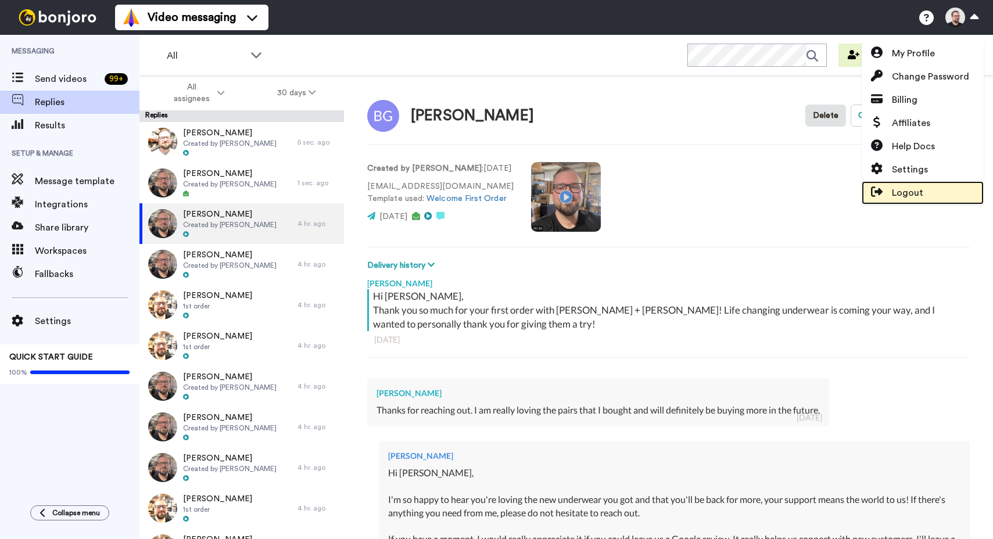
click at [901, 192] on span "Logout" at bounding box center [907, 193] width 31 height 14
